Goal: Information Seeking & Learning: Learn about a topic

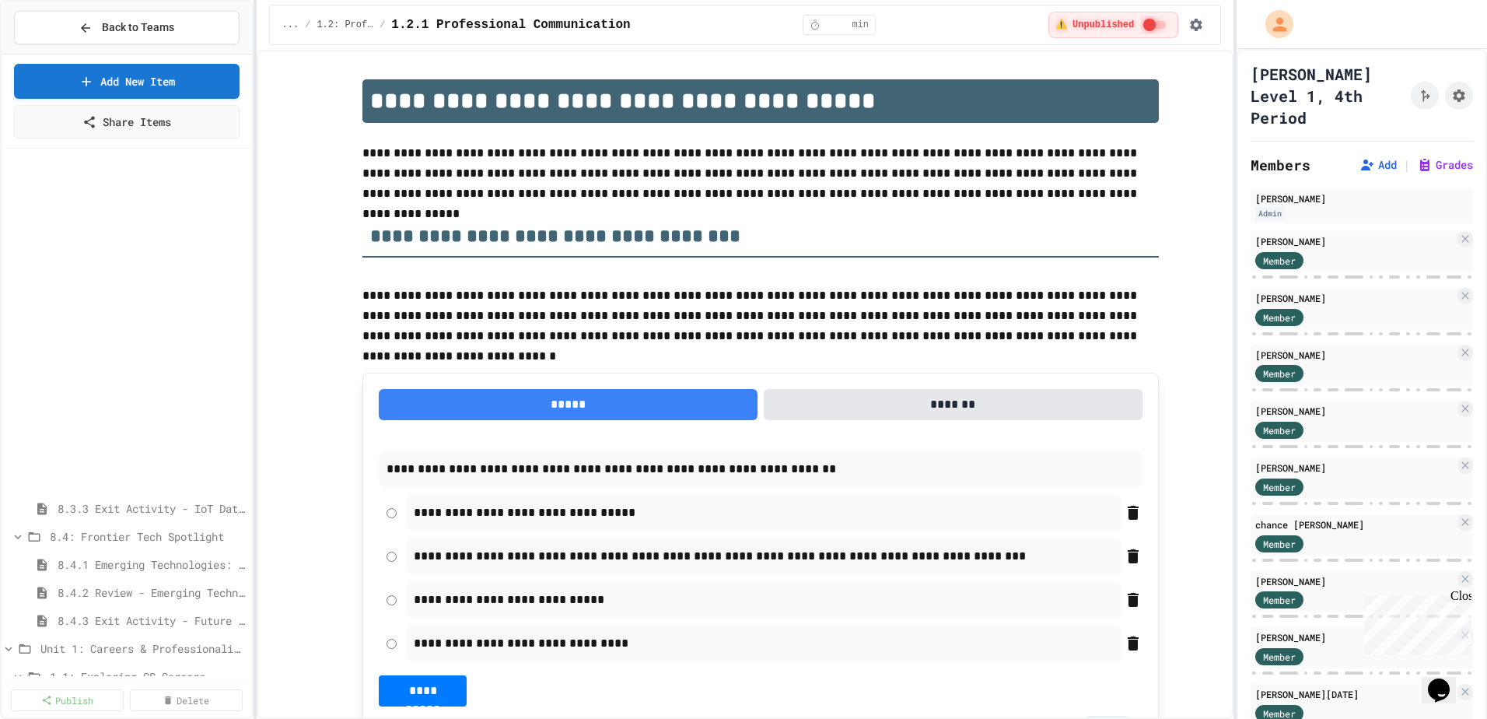
scroll to position [825, 0]
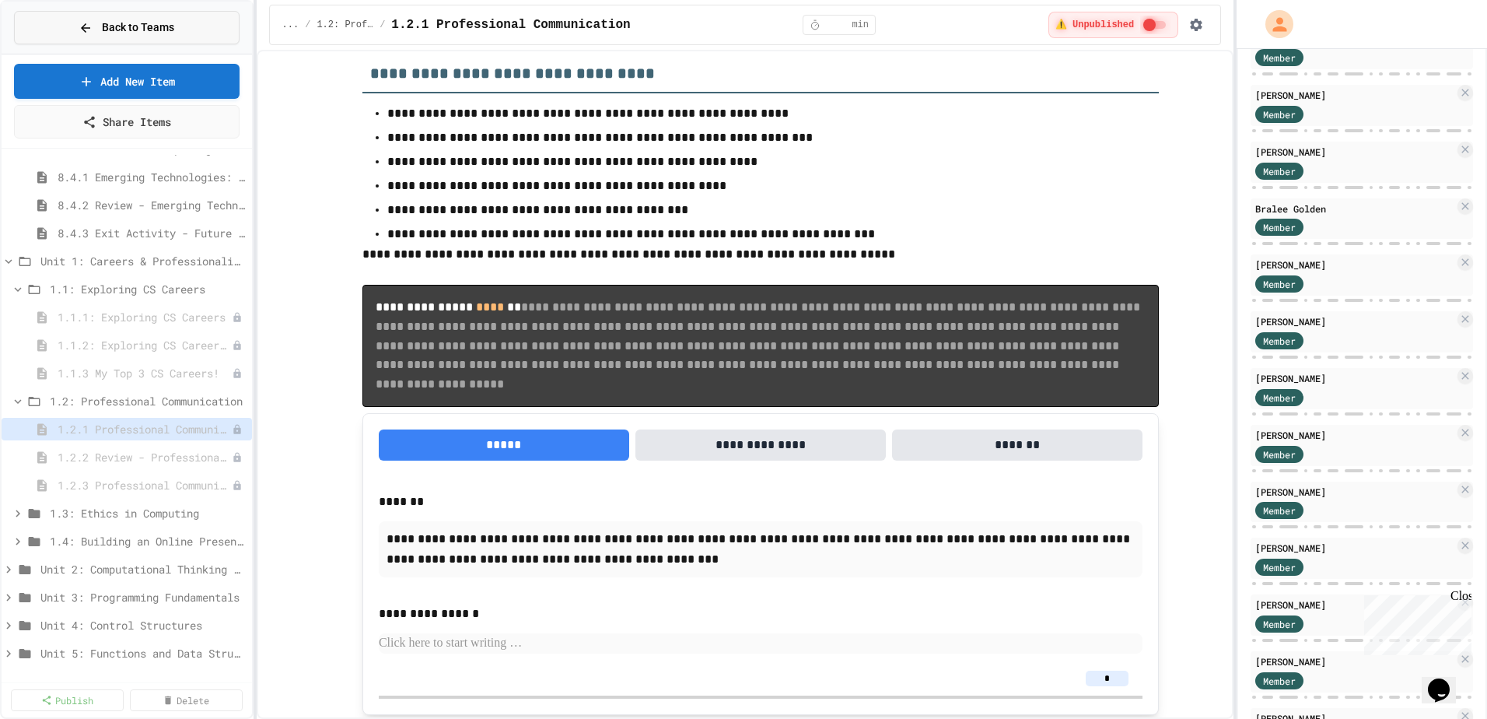
click at [142, 26] on span "Back to Teams" at bounding box center [138, 27] width 72 height 16
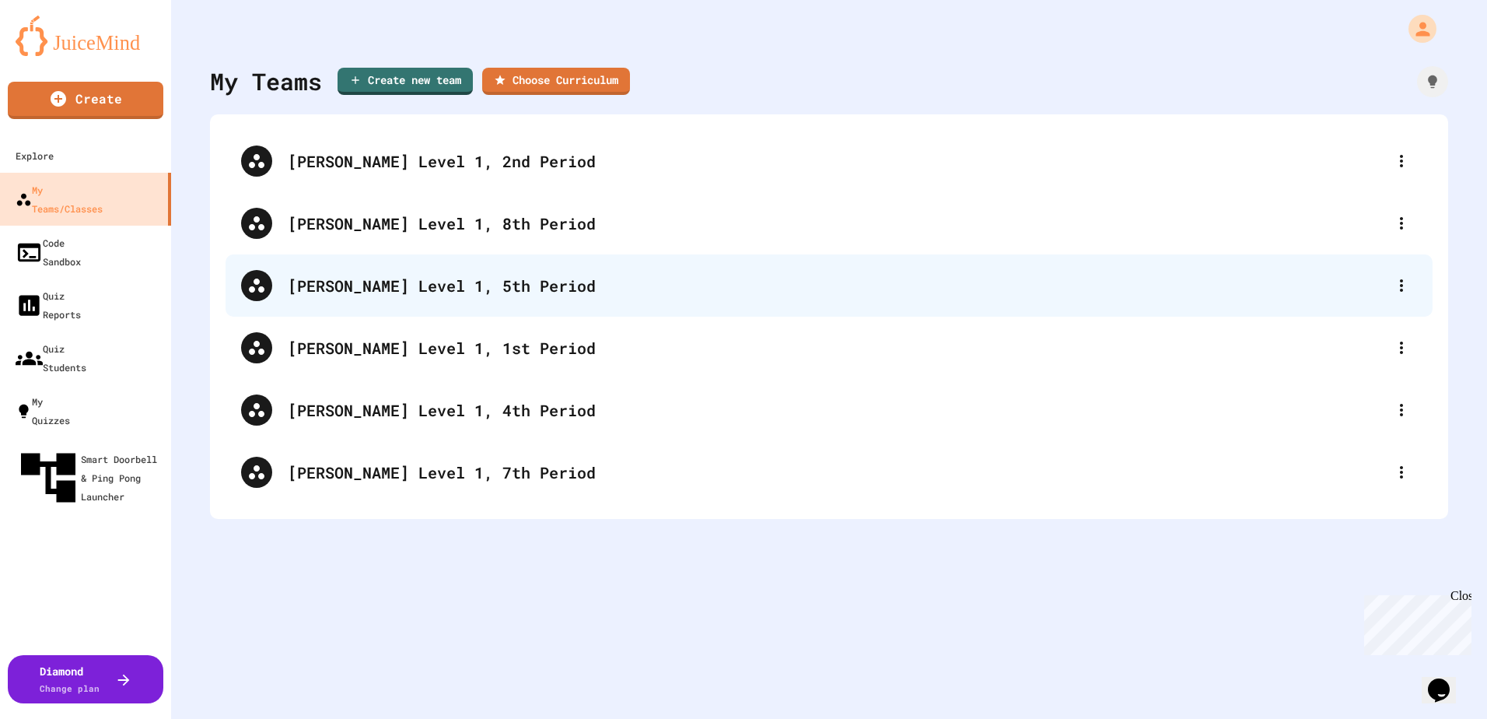
click at [510, 295] on div "Lewis, CS Level 1, 5th Period" at bounding box center [837, 285] width 1098 height 23
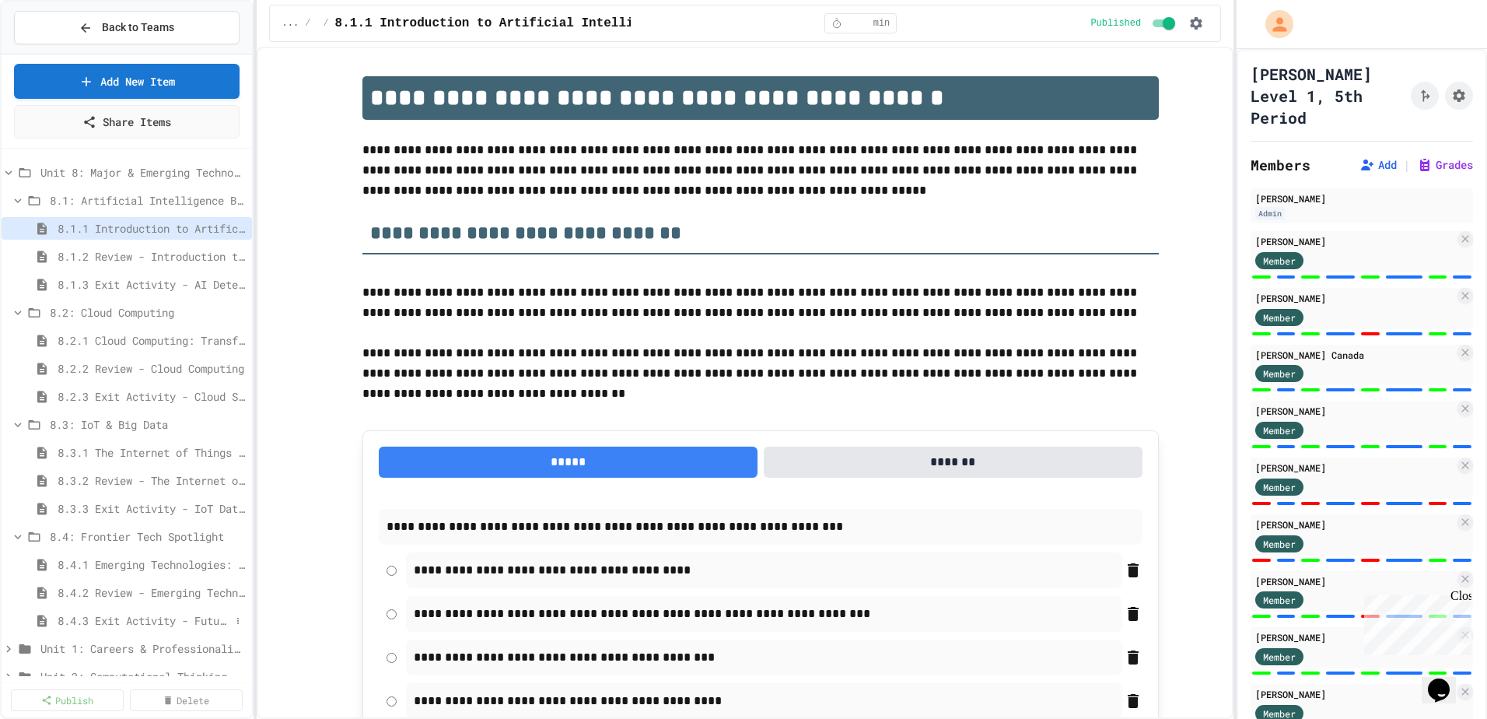
click at [128, 622] on span "8.4.3 Exit Activity - Future Tech Challenge" at bounding box center [144, 620] width 173 height 16
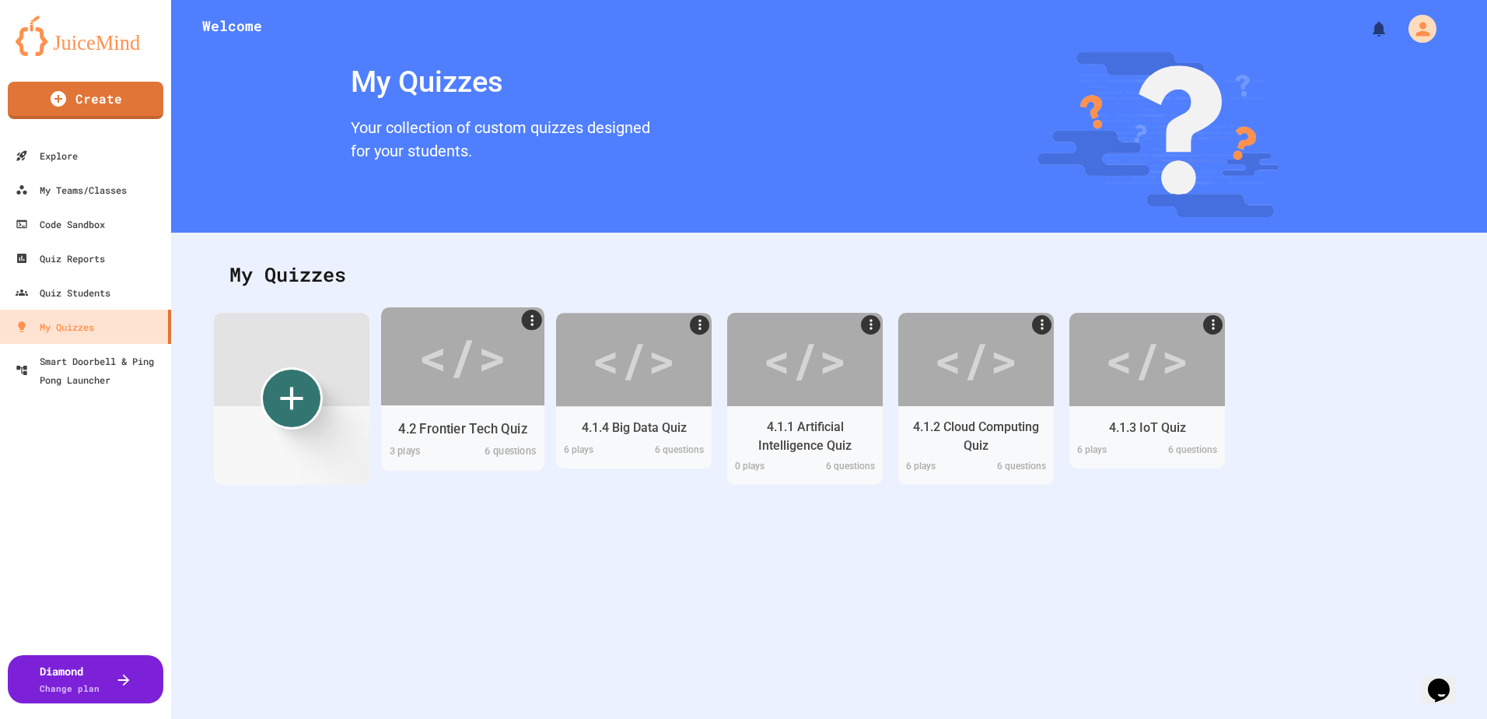
click at [479, 376] on div "</>" at bounding box center [462, 356] width 88 height 74
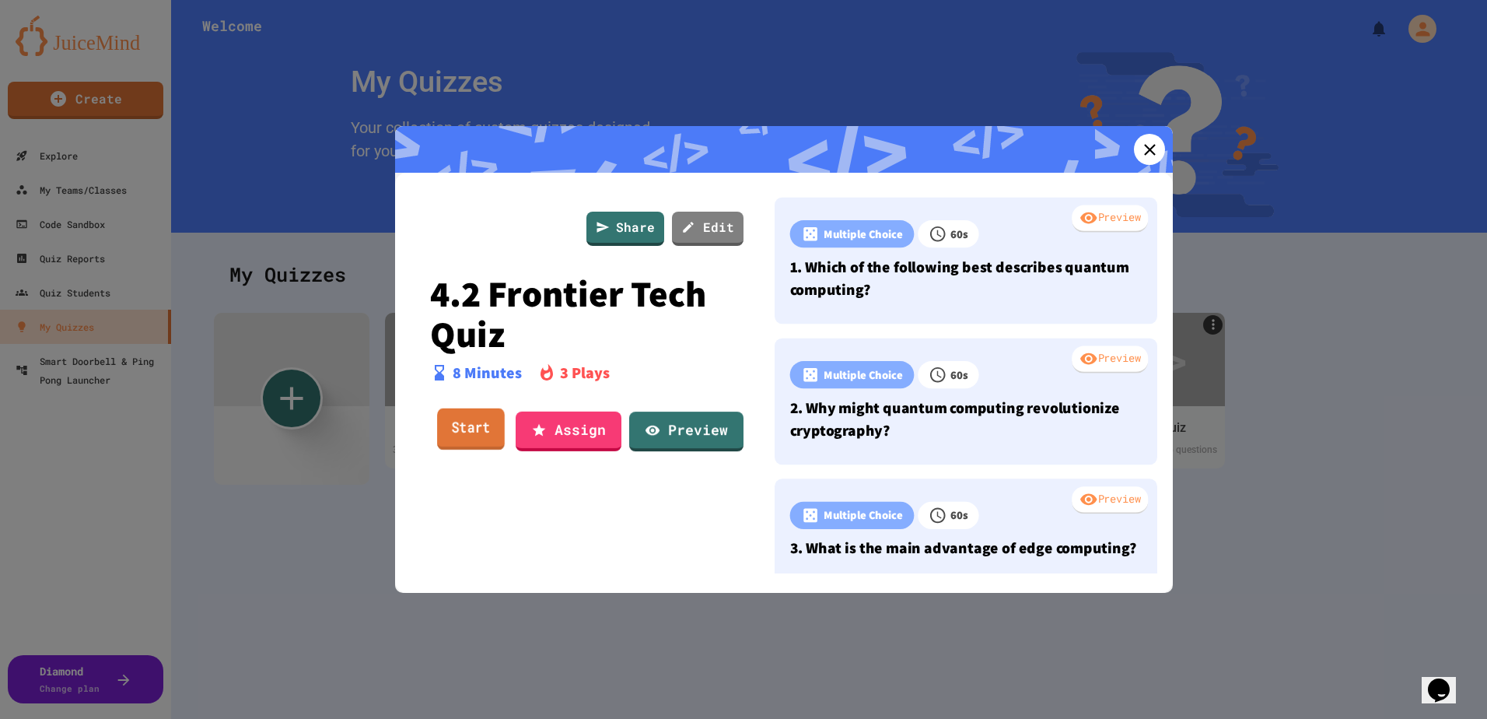
click at [454, 430] on link "Start" at bounding box center [471, 429] width 68 height 42
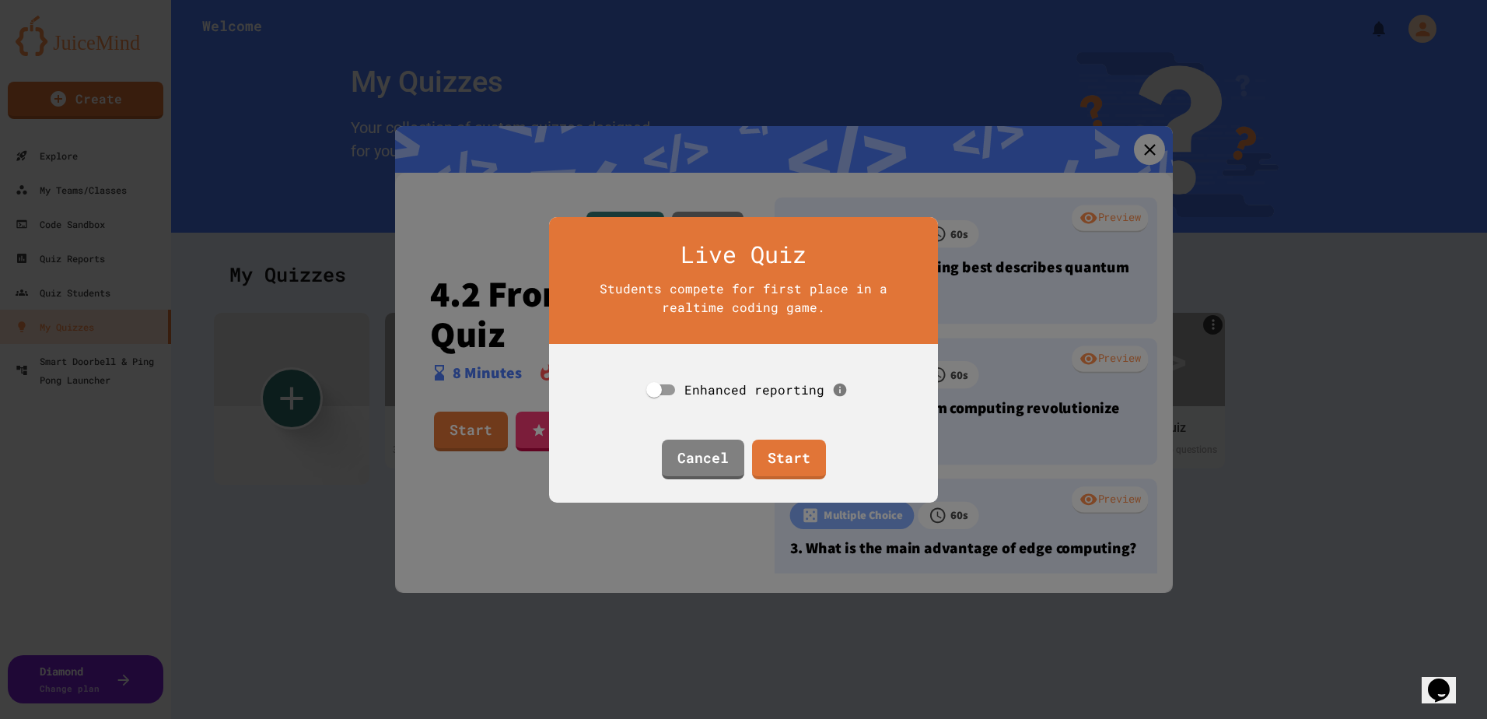
click at [713, 387] on span "Enhanced reporting" at bounding box center [755, 389] width 140 height 16
click at [782, 457] on link "Start" at bounding box center [789, 457] width 72 height 42
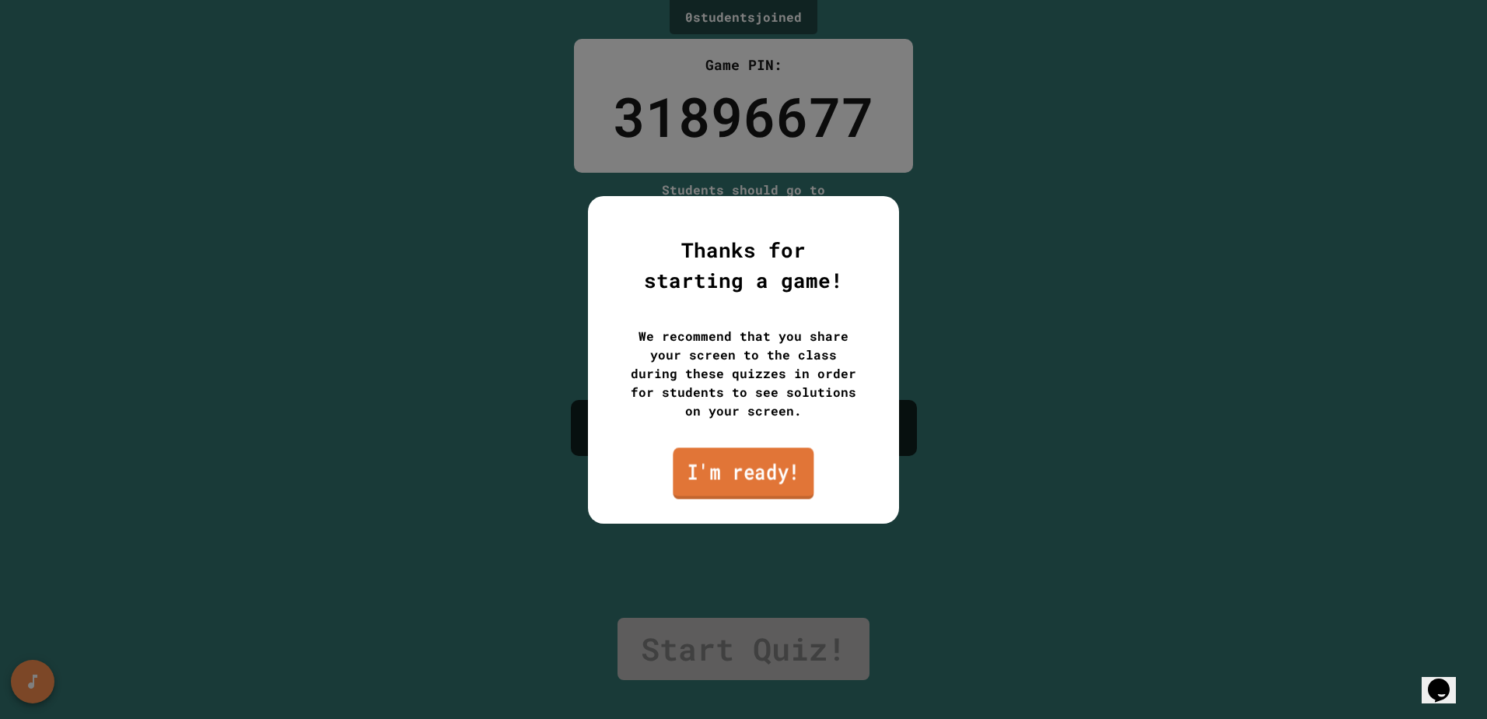
click at [710, 485] on link "I'm ready!" at bounding box center [743, 472] width 141 height 51
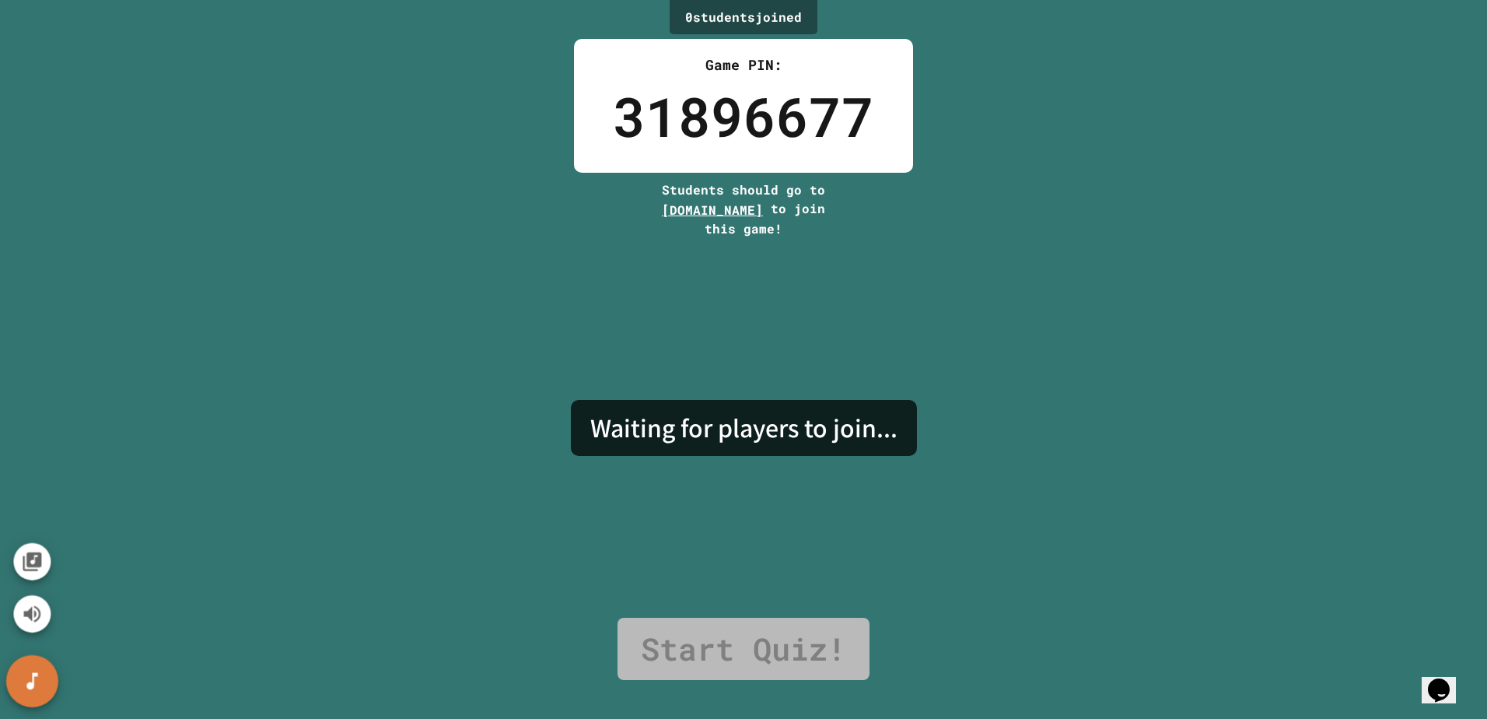
click at [21, 673] on icon "SpeedDial basic example" at bounding box center [32, 681] width 23 height 23
click at [29, 613] on icon "Mute music" at bounding box center [32, 613] width 17 height 16
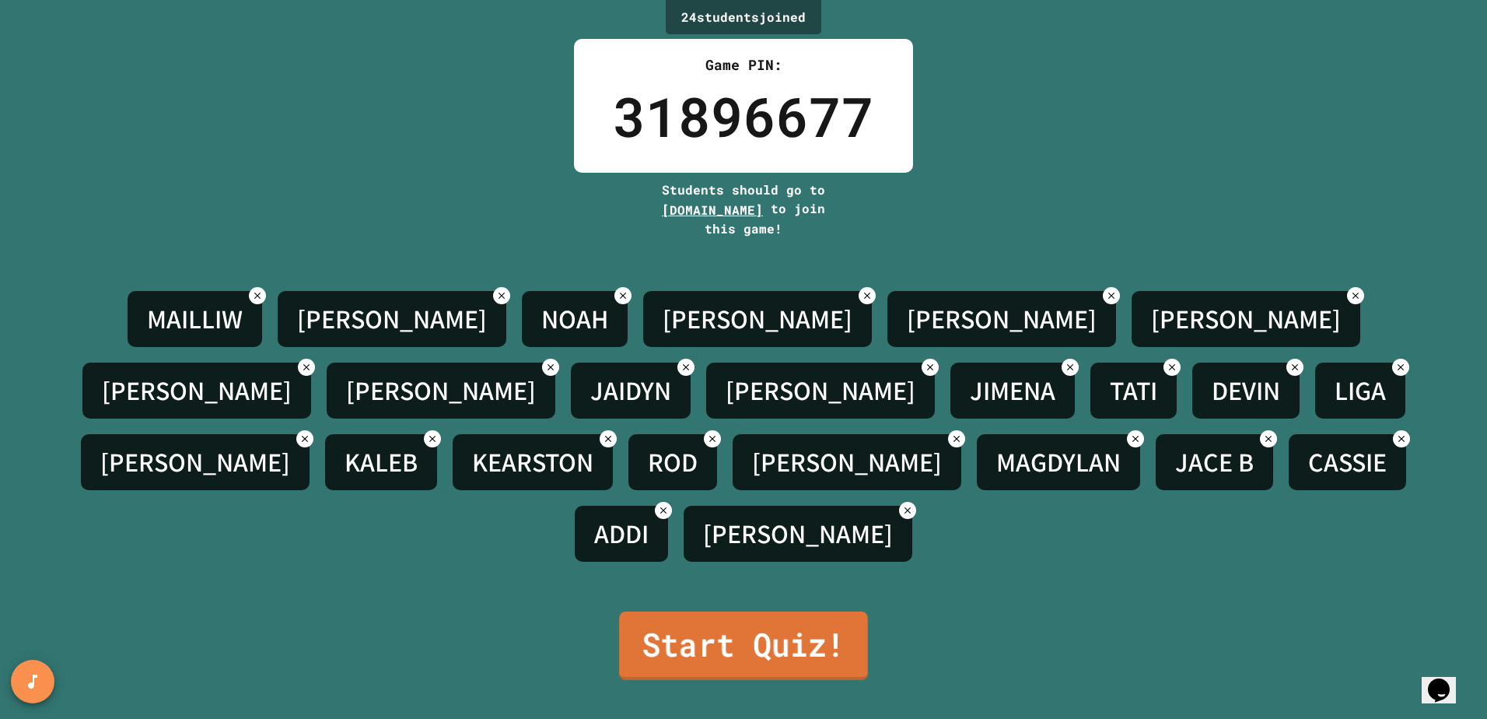
click at [839, 650] on link "Start Quiz!" at bounding box center [743, 645] width 249 height 68
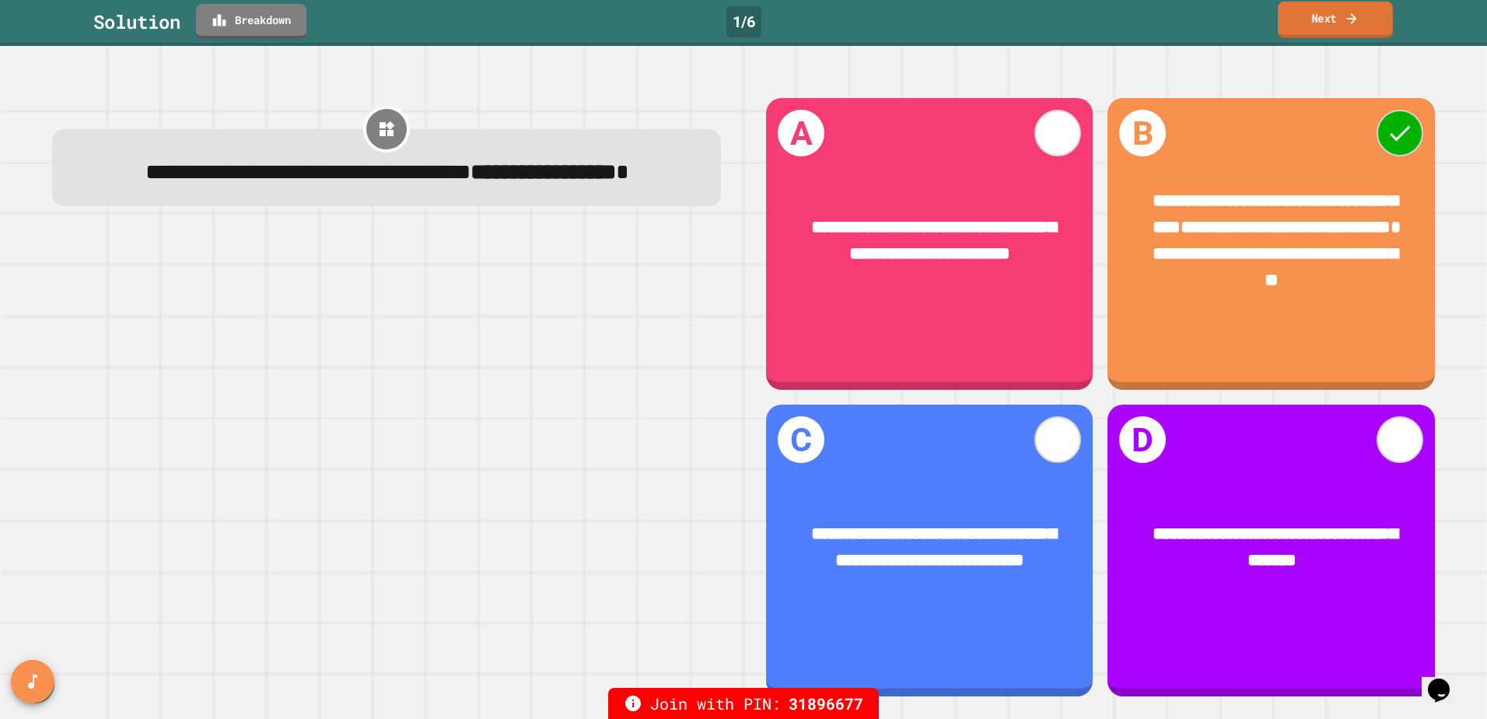
click at [1332, 33] on link "Next" at bounding box center [1335, 20] width 115 height 37
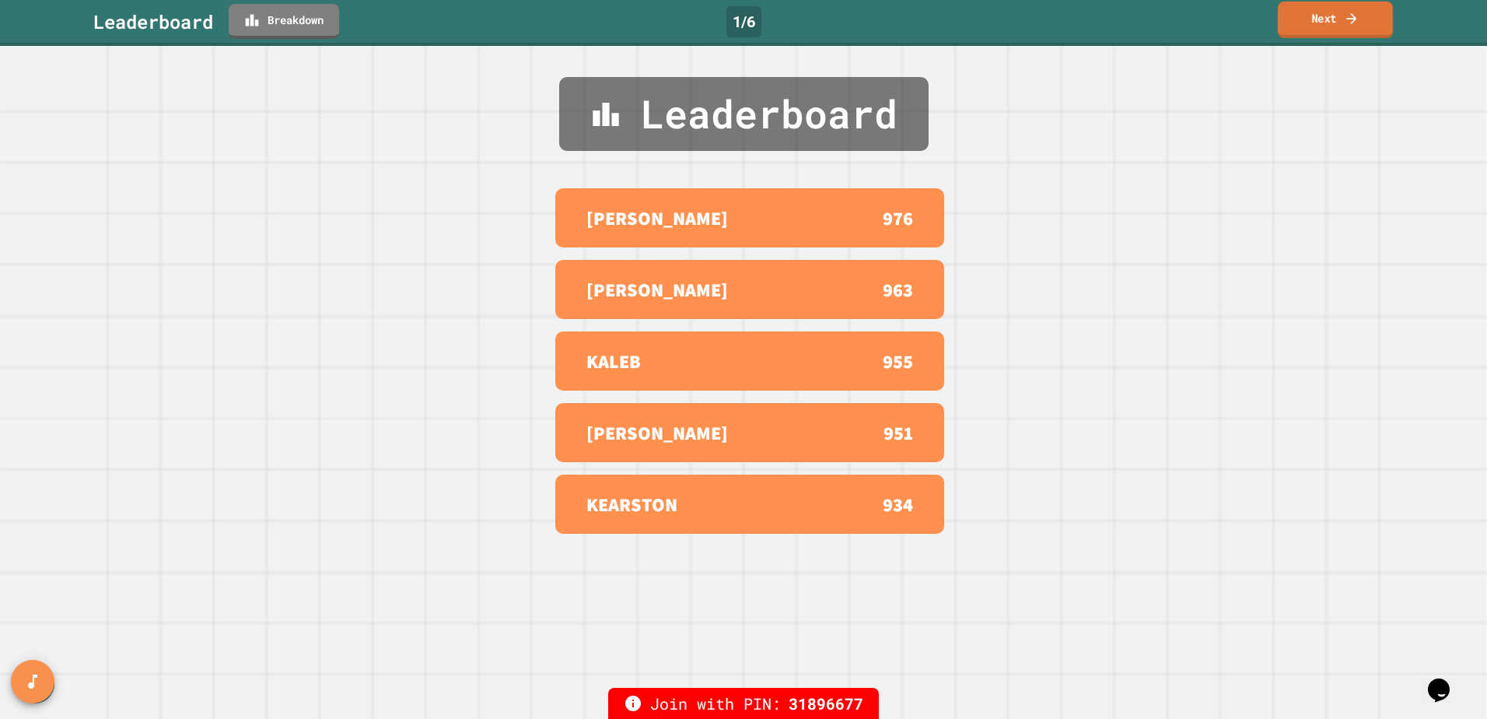
click at [1343, 28] on link "Next" at bounding box center [1335, 20] width 115 height 37
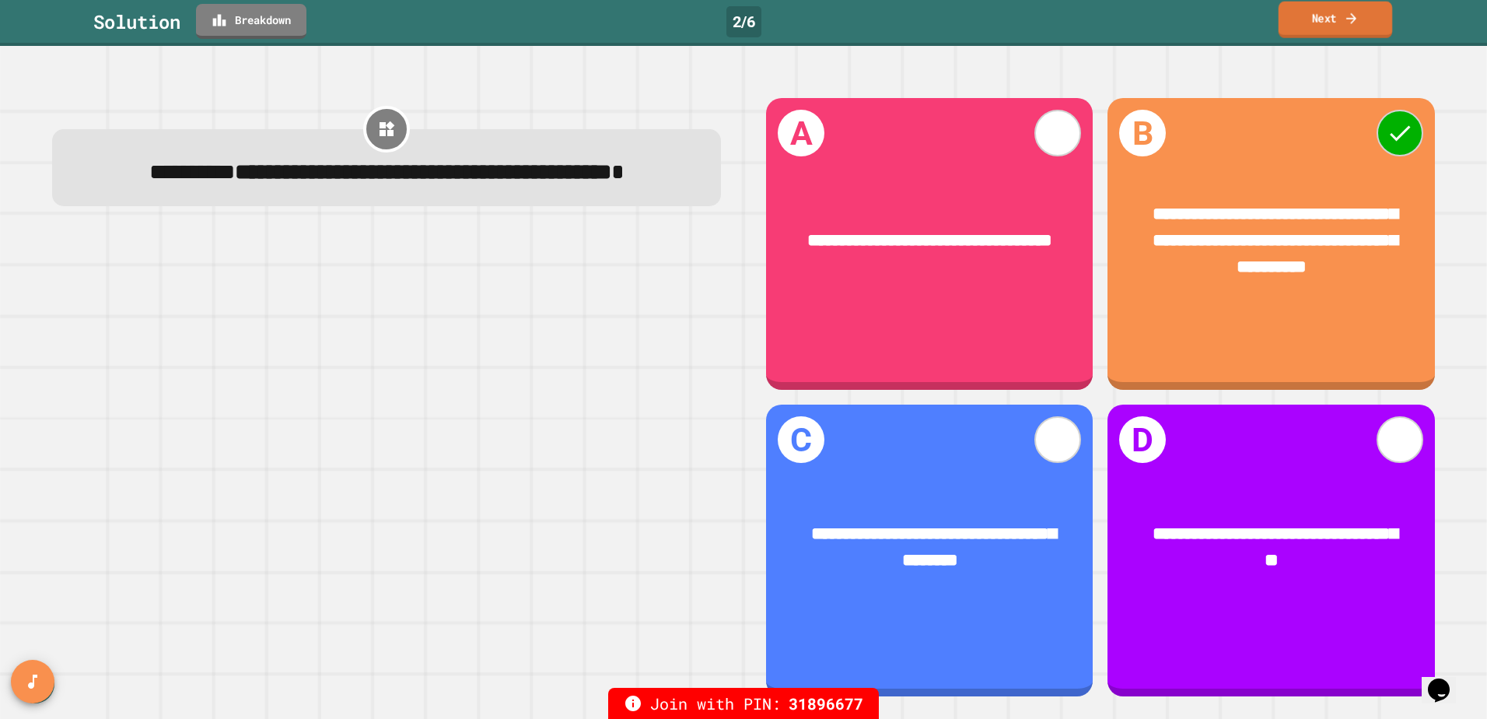
click at [1343, 30] on link "Next" at bounding box center [1336, 20] width 114 height 37
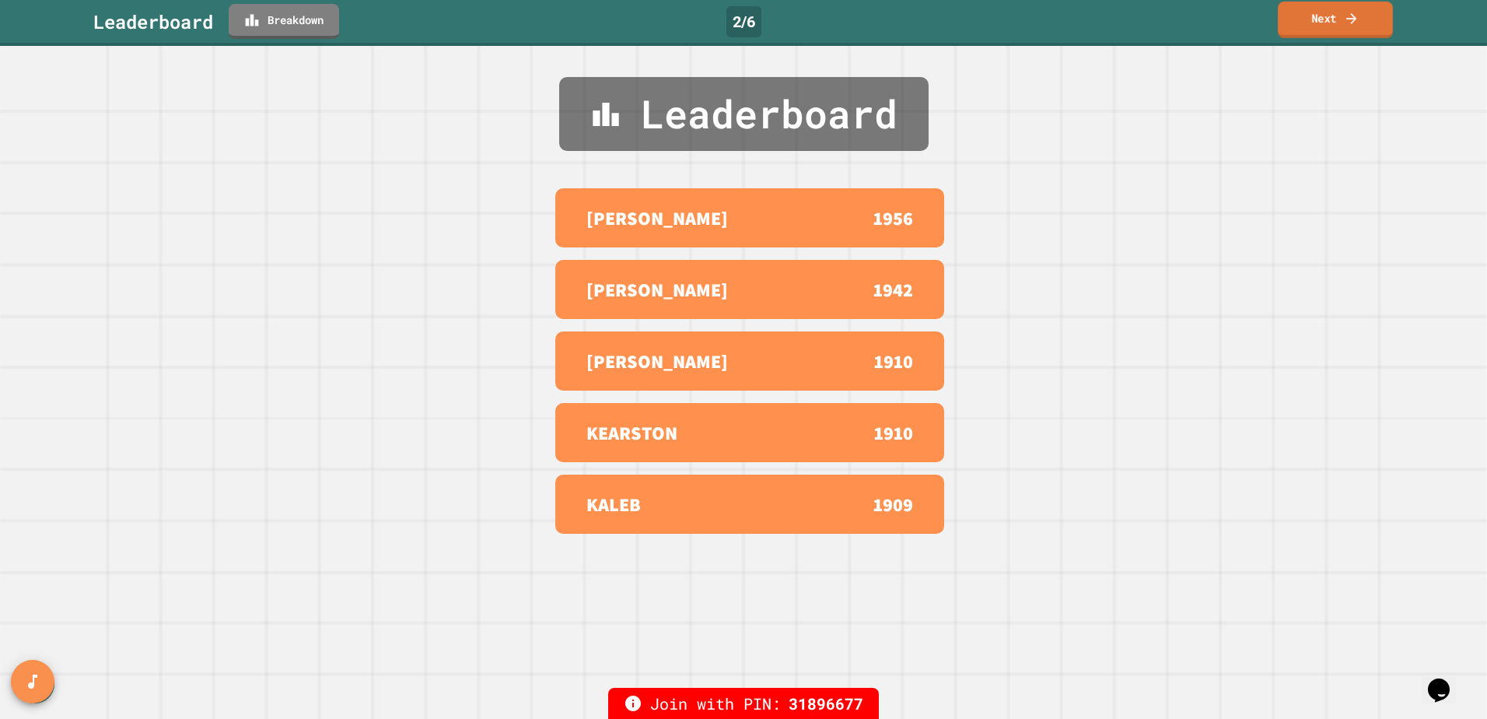
click at [1343, 29] on link "Next" at bounding box center [1335, 20] width 115 height 37
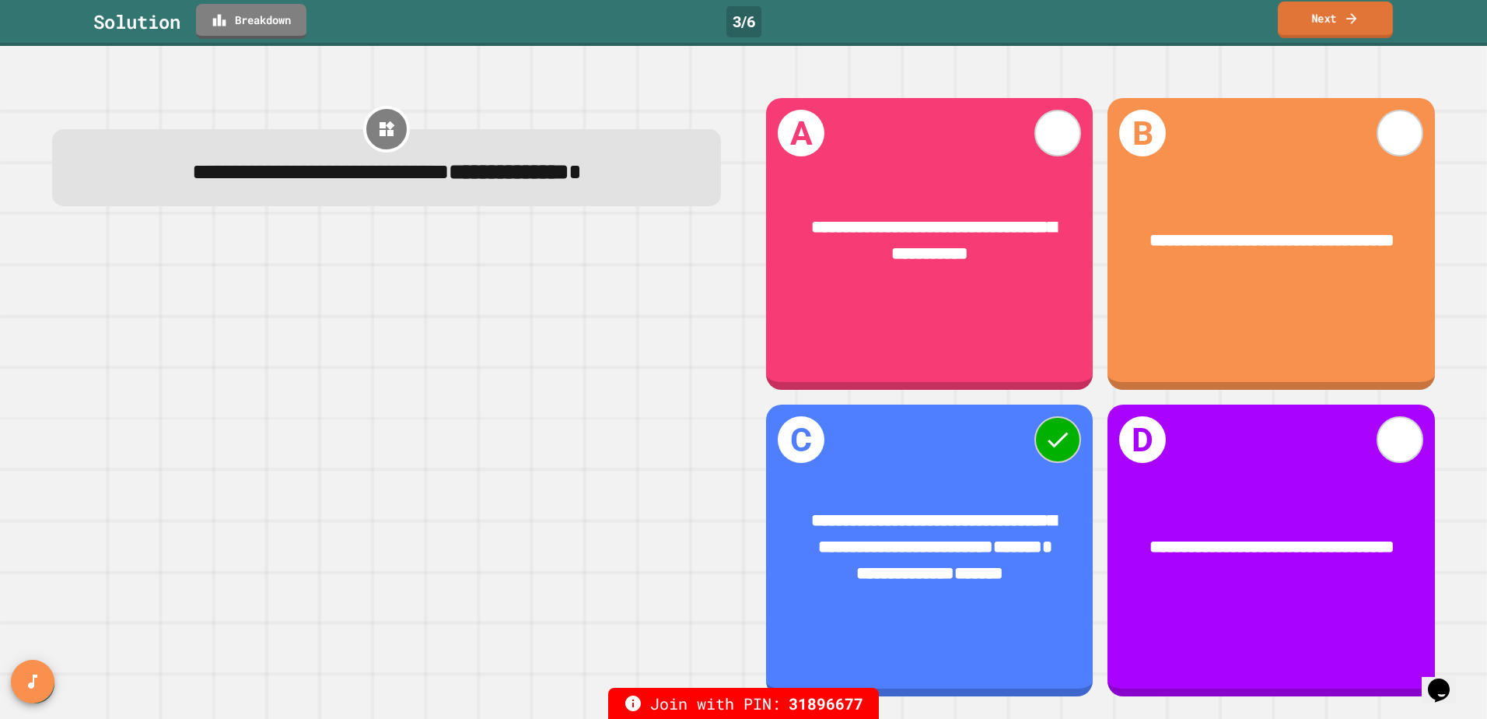
click at [1335, 26] on link "Next" at bounding box center [1335, 20] width 115 height 37
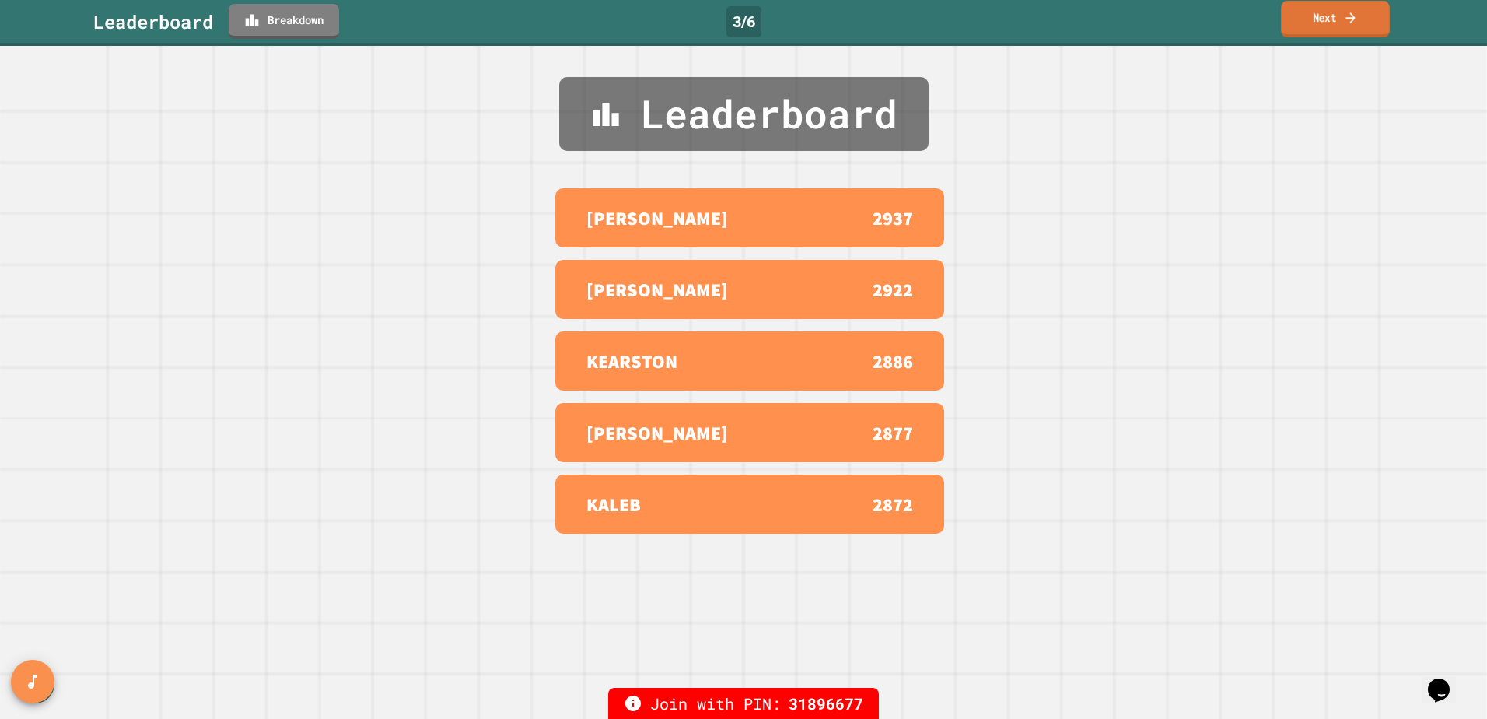
click at [1314, 29] on link "Next" at bounding box center [1335, 19] width 108 height 37
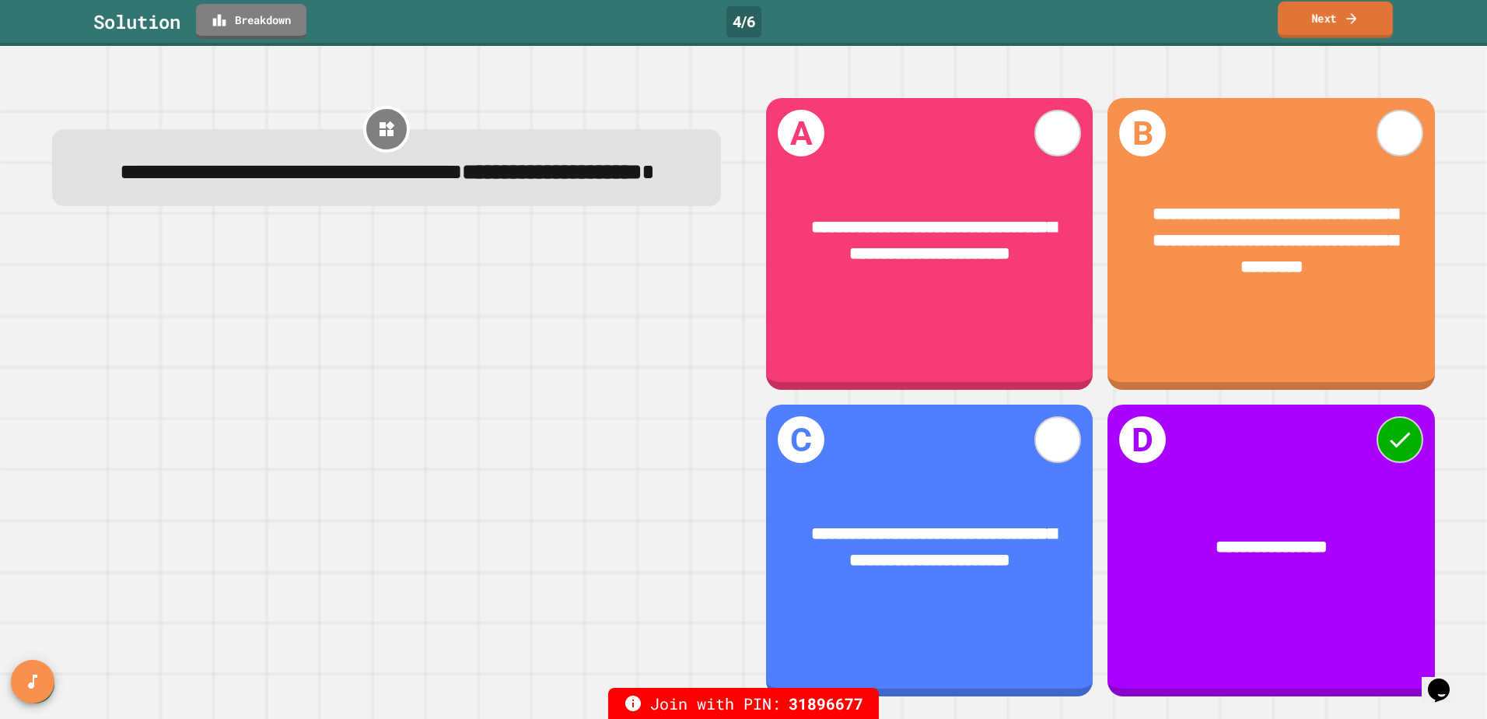
click at [1302, 19] on link "Next" at bounding box center [1335, 20] width 115 height 37
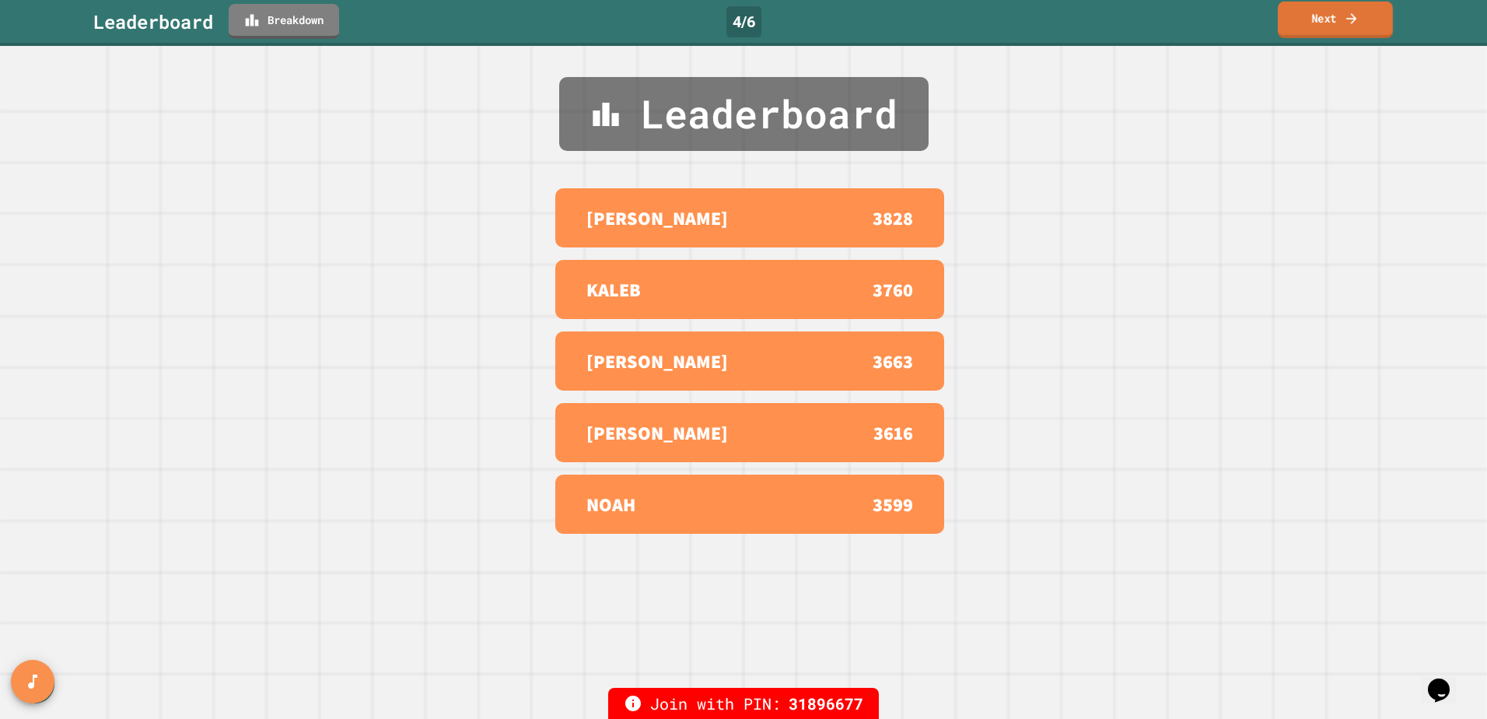
click at [1320, 25] on link "Next" at bounding box center [1335, 20] width 115 height 37
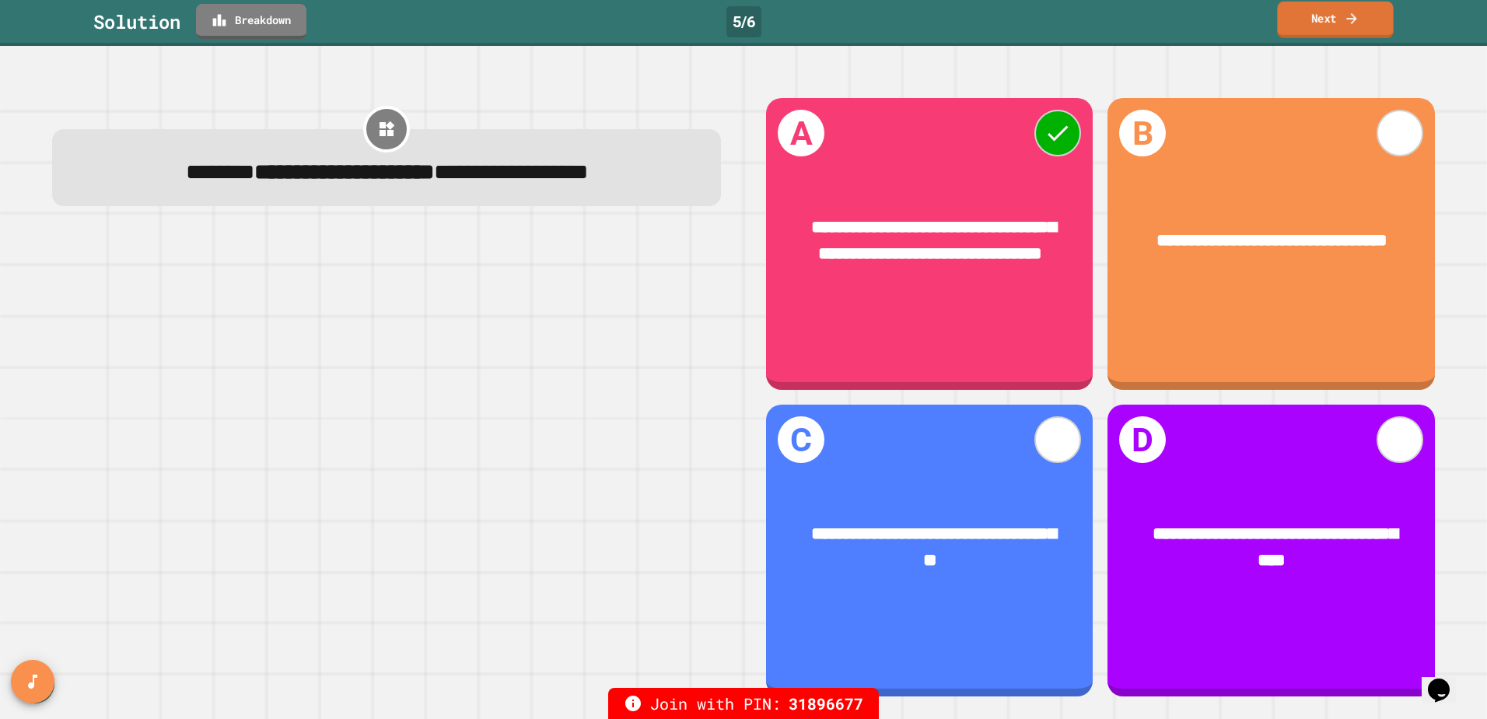
click at [1311, 29] on link "Next" at bounding box center [1335, 20] width 116 height 37
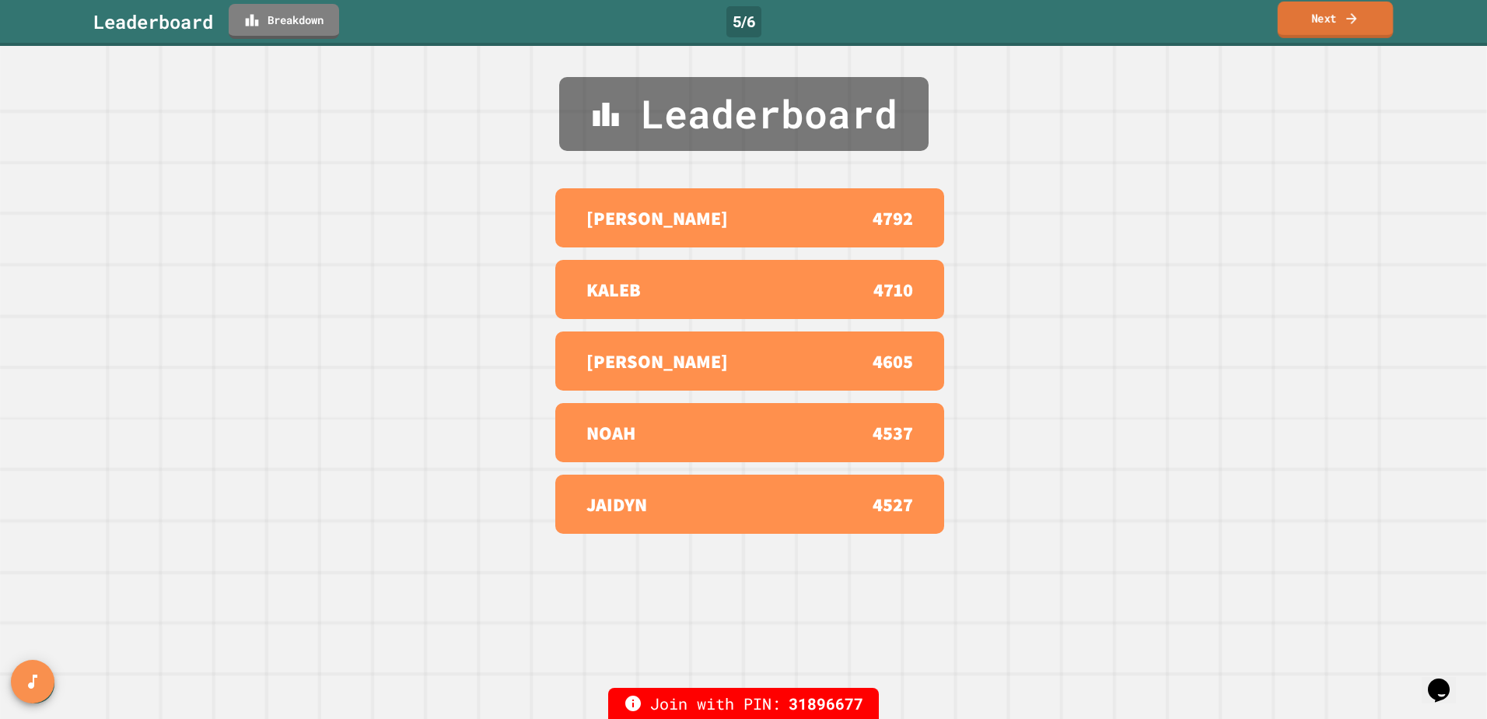
click at [1366, 15] on link "Next" at bounding box center [1336, 20] width 116 height 37
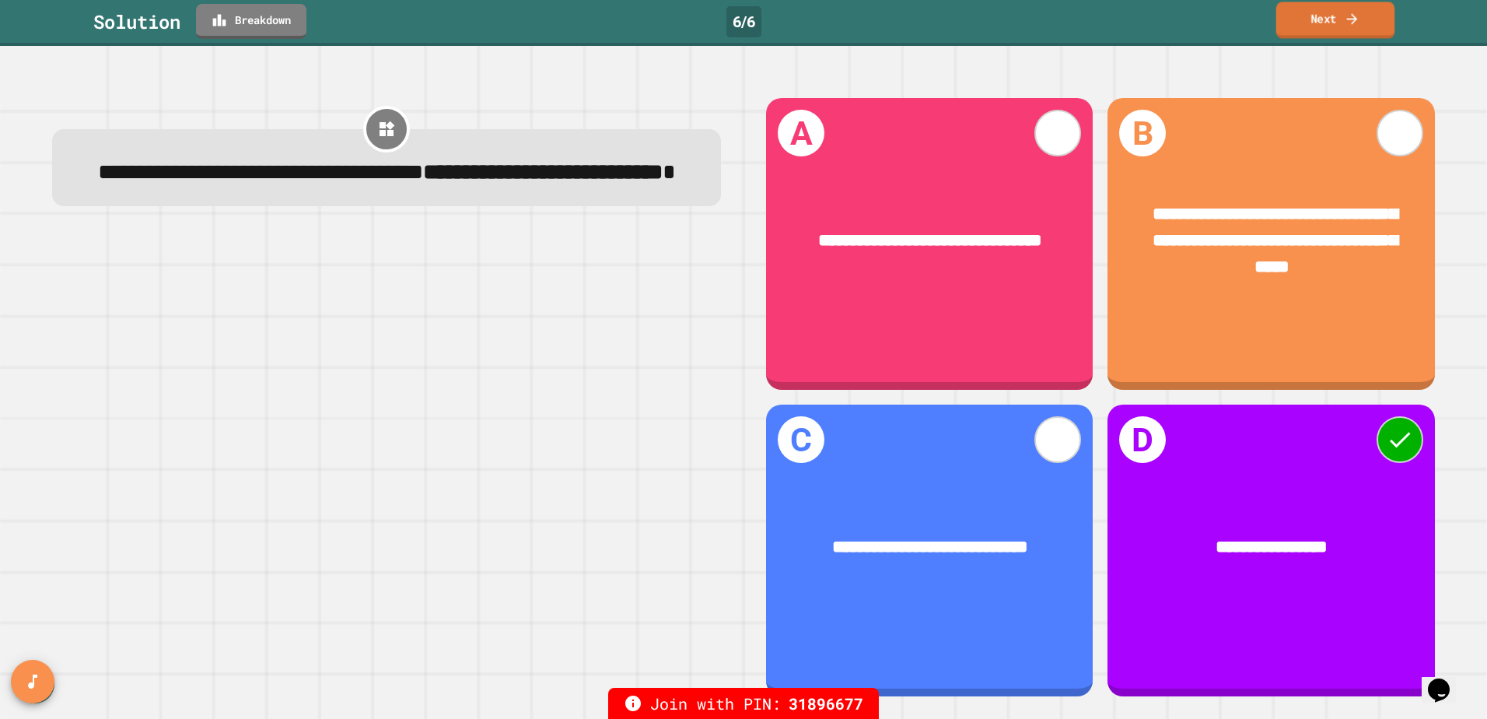
click at [1366, 22] on link "Next" at bounding box center [1336, 20] width 119 height 37
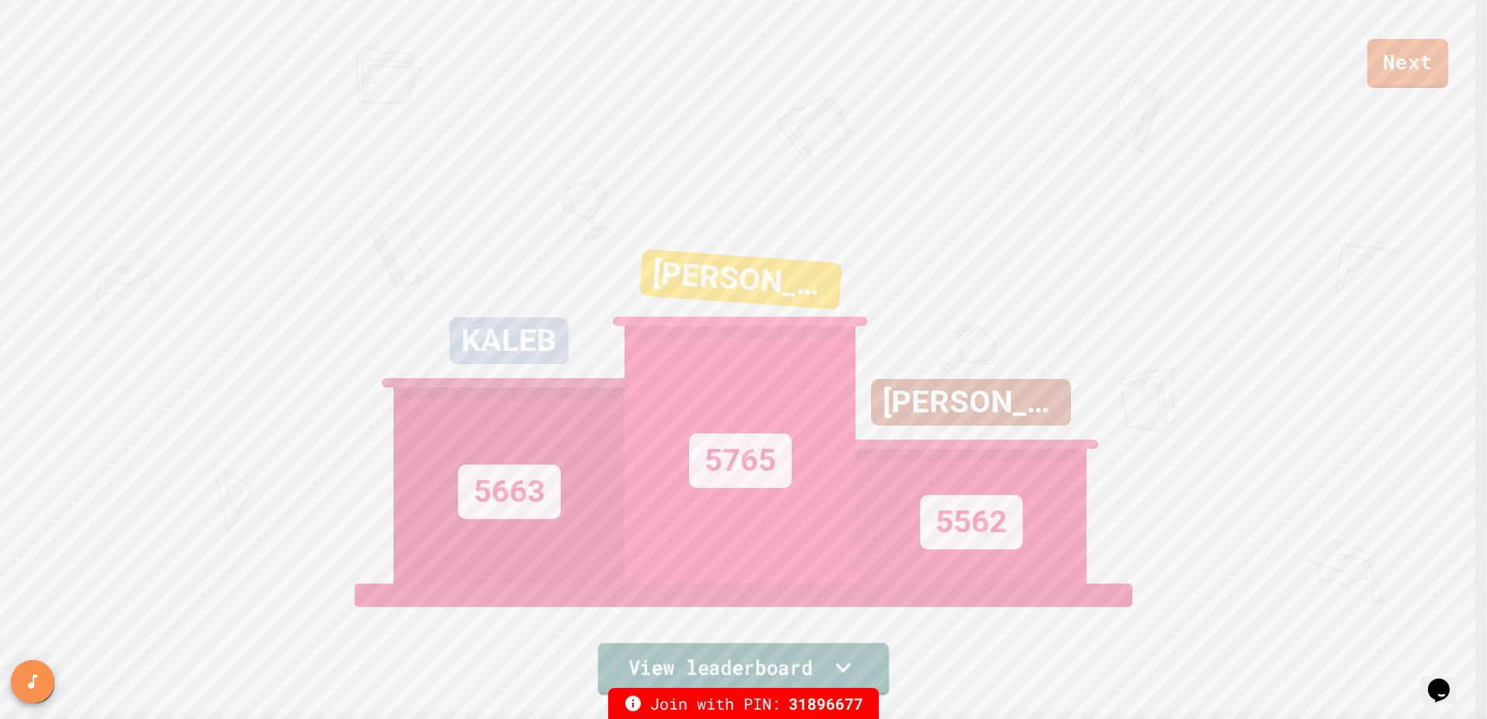
click at [749, 658] on link "View leaderboard" at bounding box center [744, 669] width 292 height 52
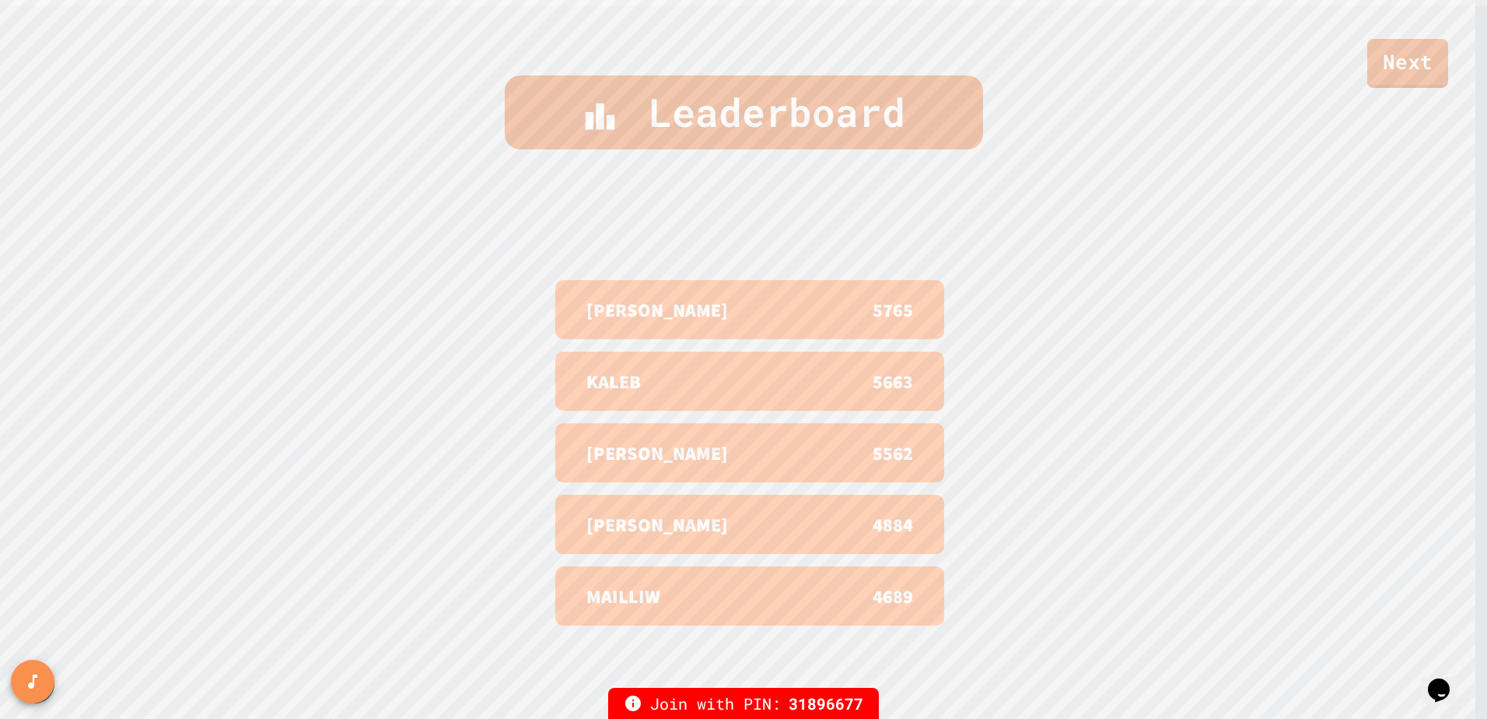
scroll to position [713, 0]
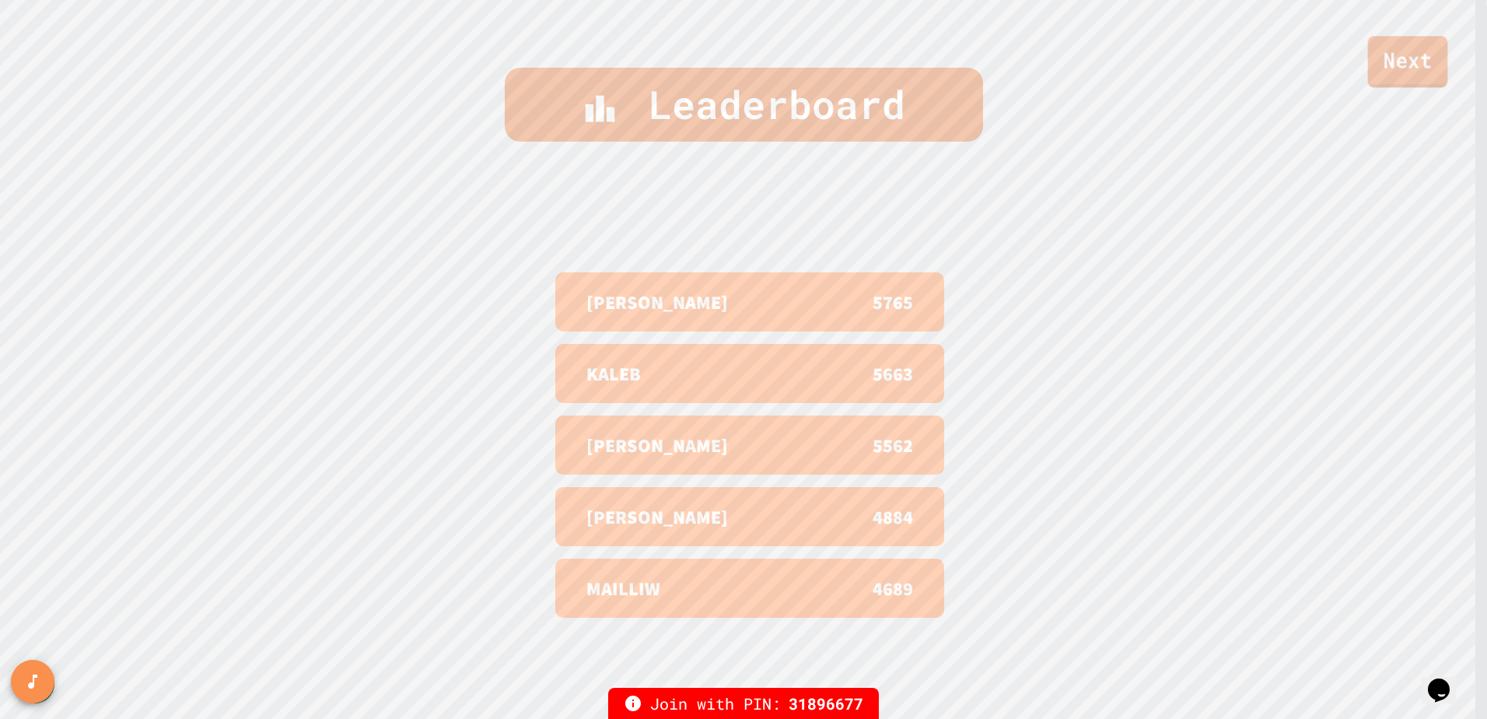
click at [1411, 67] on link "Next" at bounding box center [1408, 61] width 80 height 51
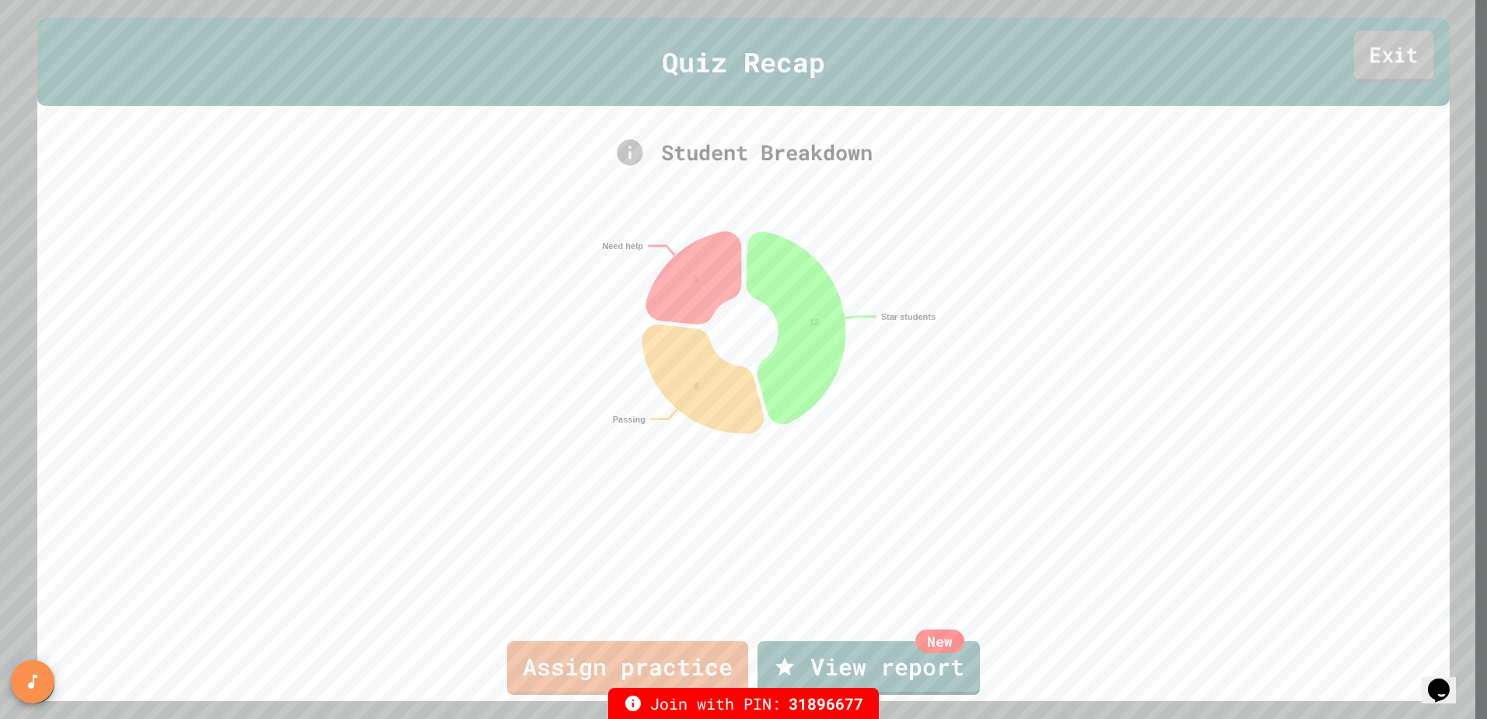
click at [1410, 65] on link "Exit" at bounding box center [1394, 56] width 80 height 51
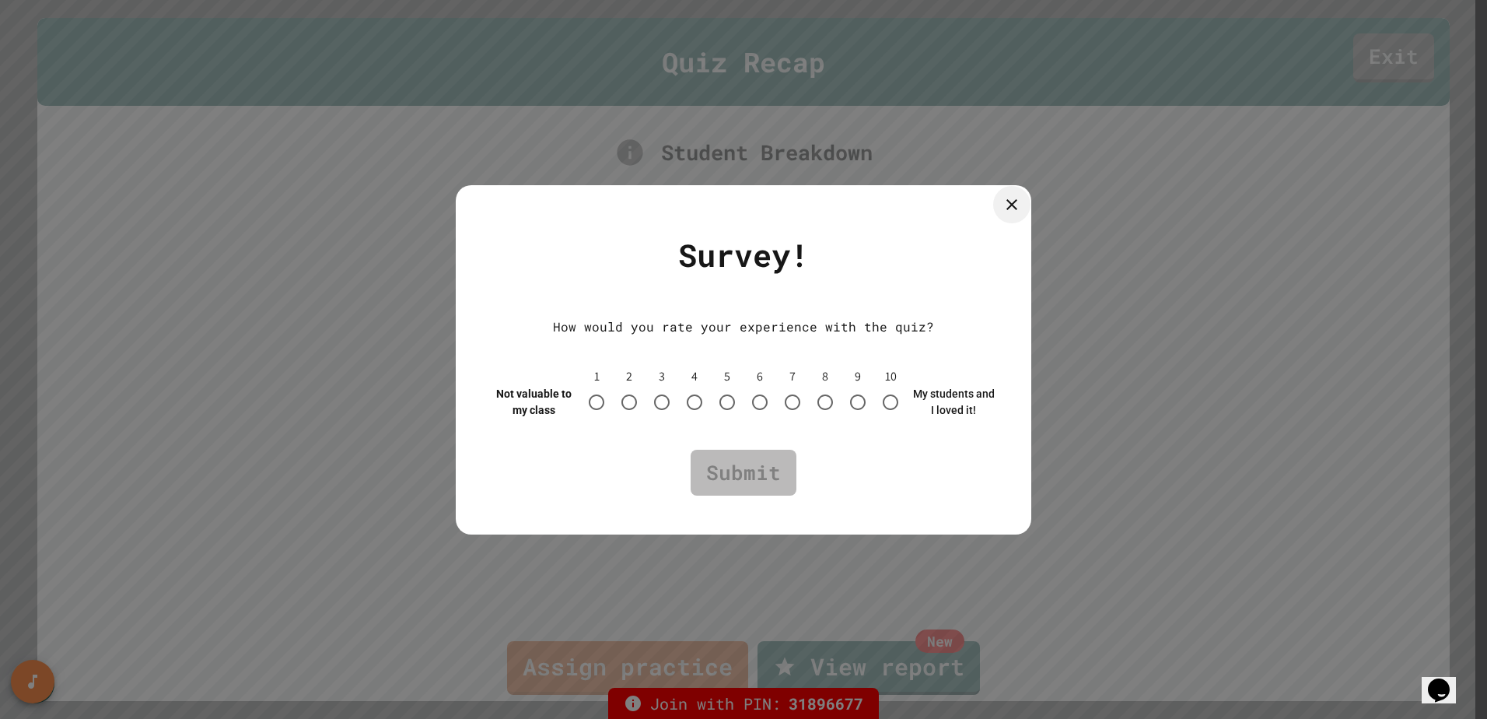
click at [1017, 206] on icon at bounding box center [1012, 204] width 19 height 19
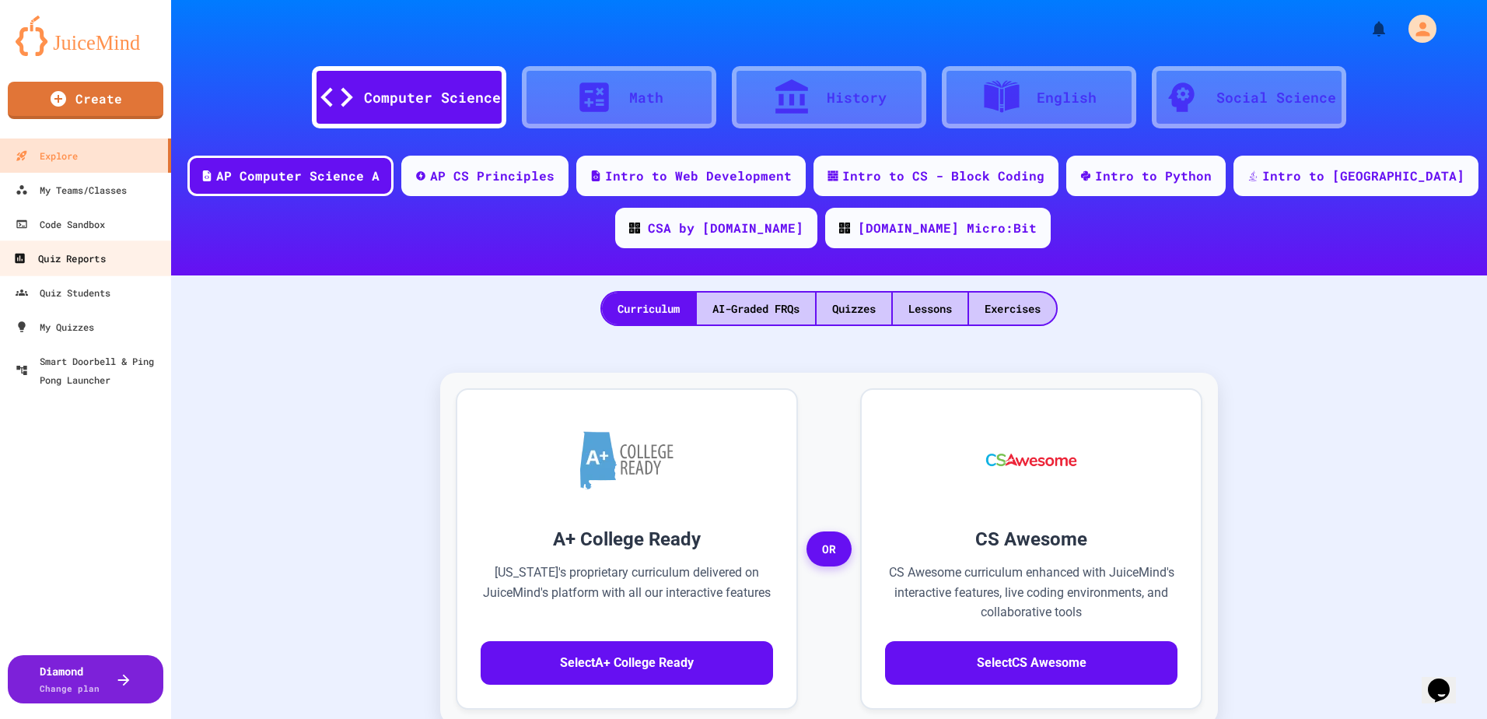
click at [88, 268] on link "Quiz Reports" at bounding box center [86, 257] width 177 height 35
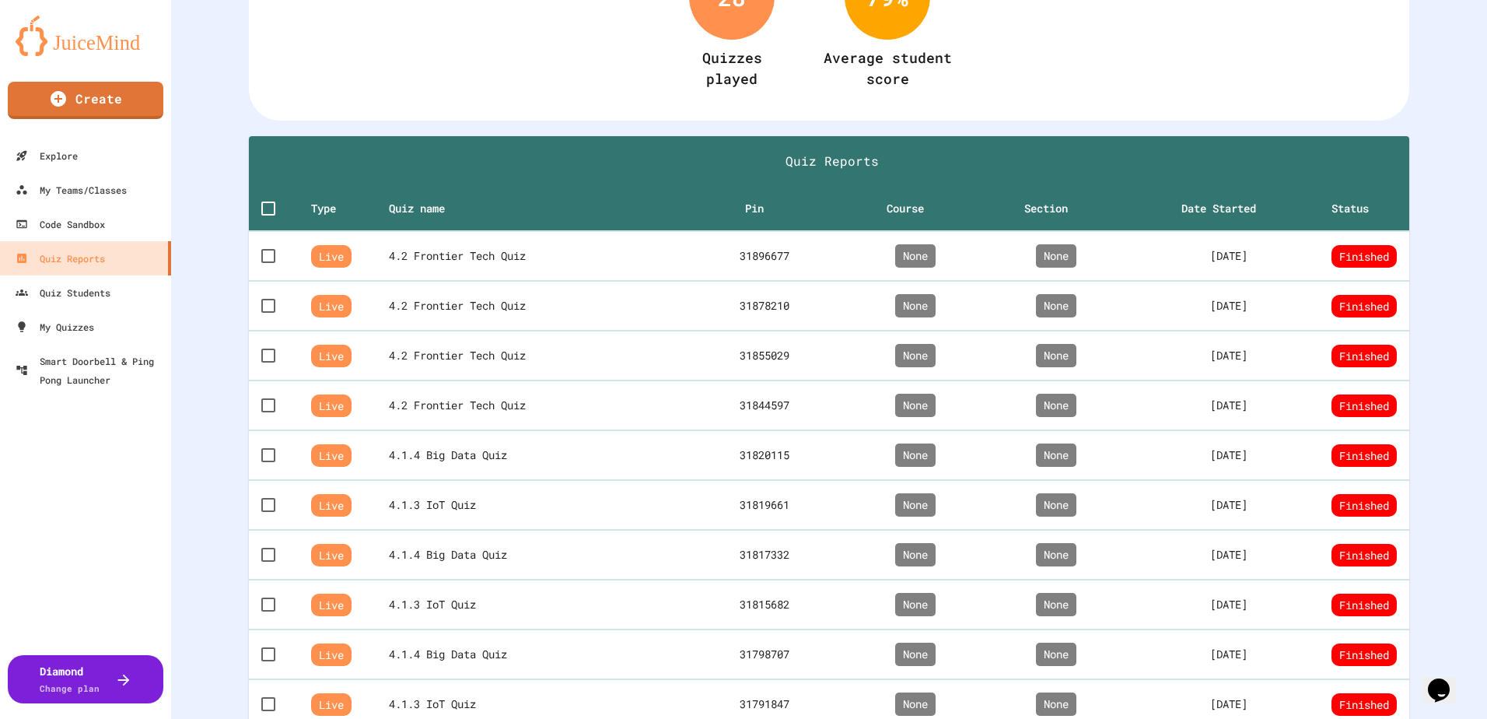
scroll to position [233, 0]
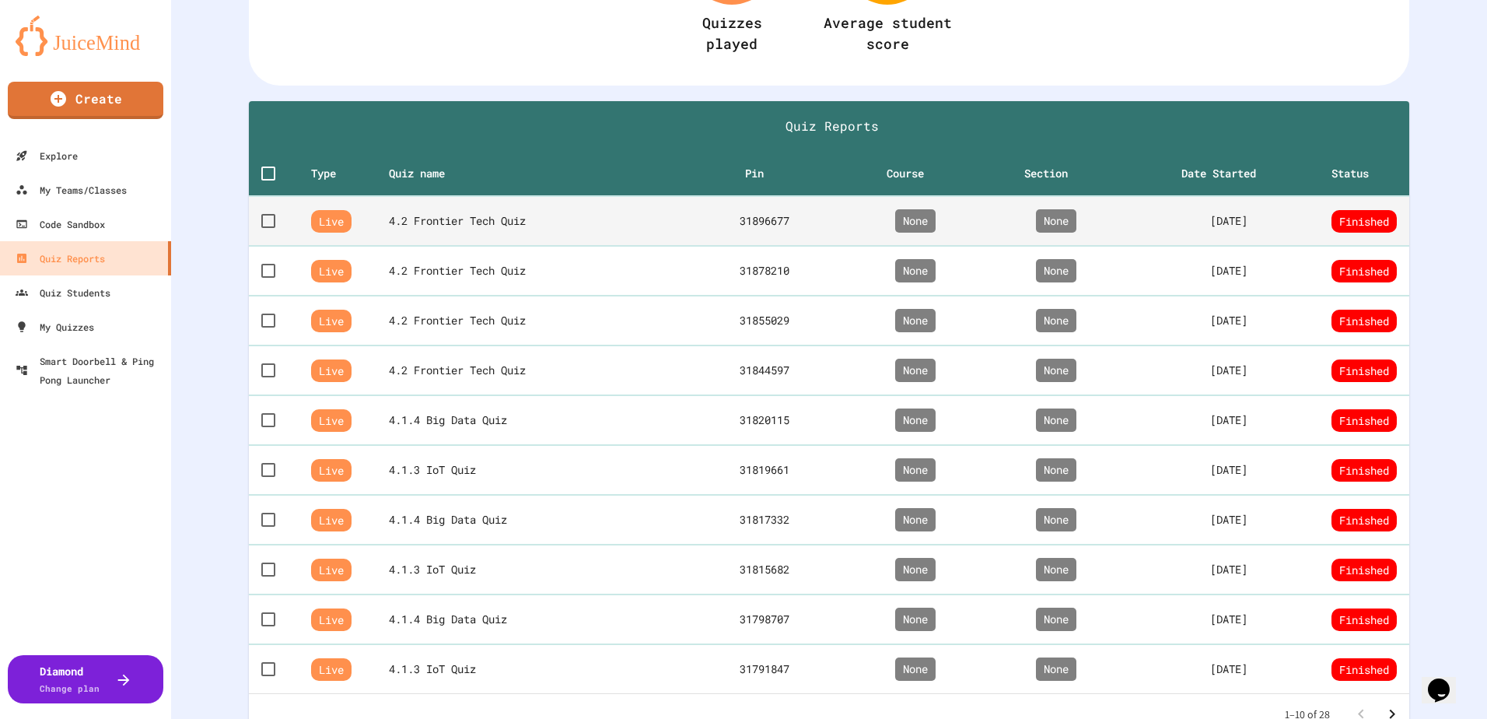
click at [492, 233] on th "4.2 Frontier Tech Quiz" at bounding box center [537, 221] width 296 height 50
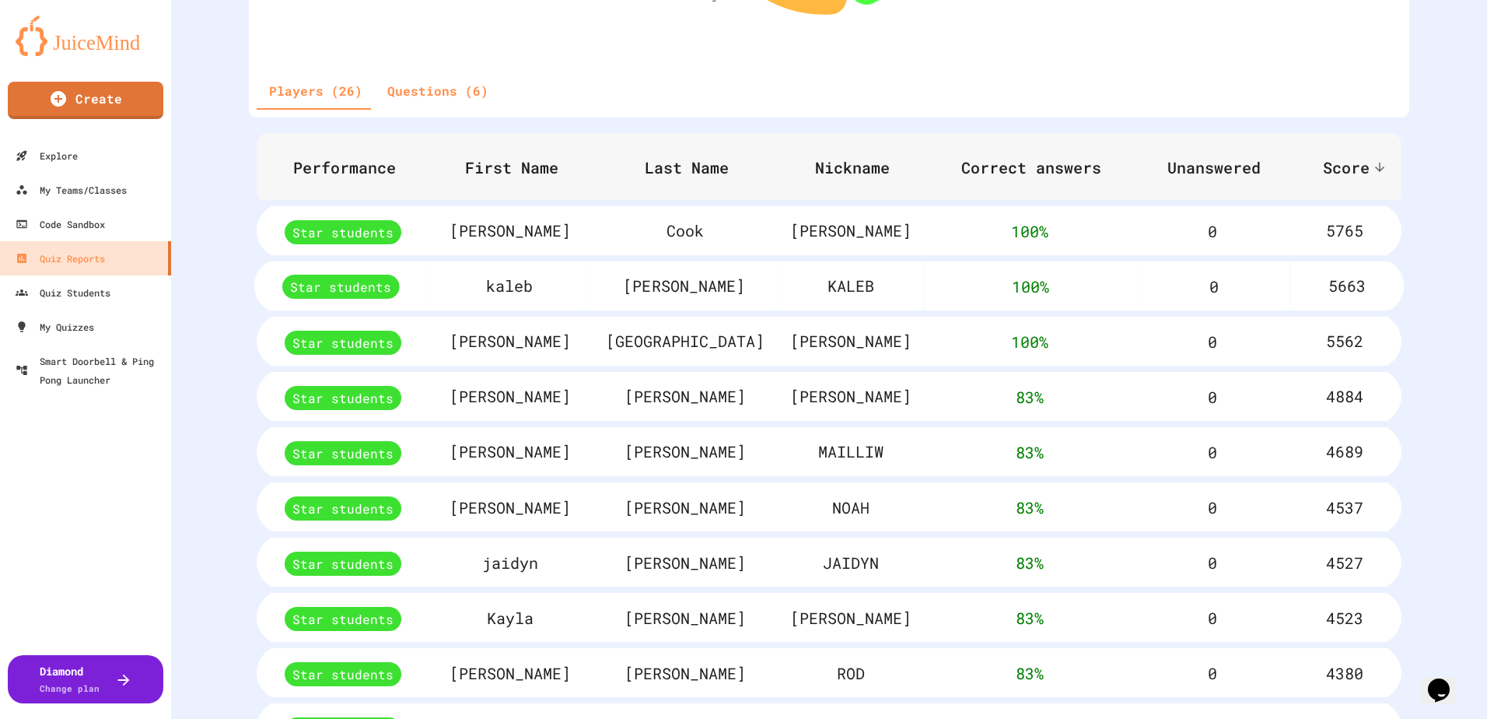
scroll to position [545, 0]
